Goal: Feedback & Contribution: Submit feedback/report problem

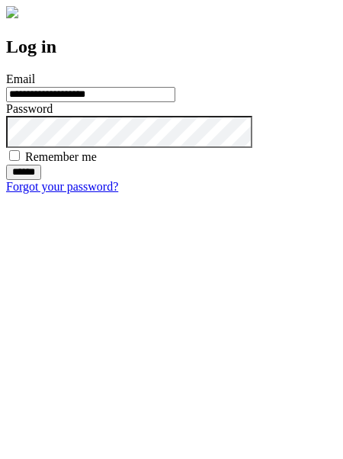
type input "**********"
click at [41, 180] on input "******" at bounding box center [23, 172] width 35 height 15
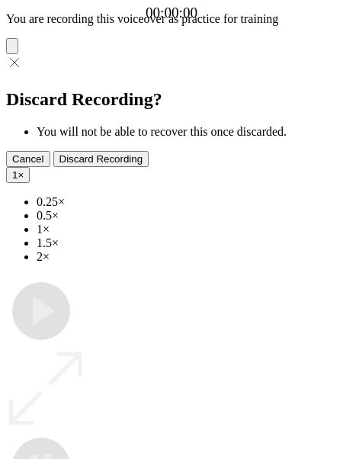
type input "**********"
